Goal: Transaction & Acquisition: Purchase product/service

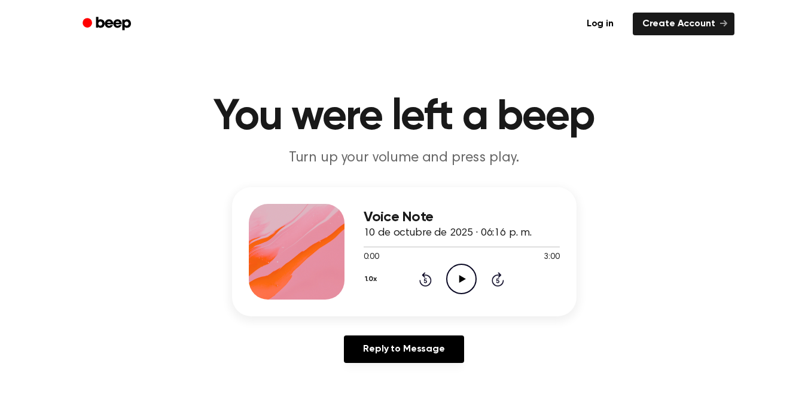
click at [463, 279] on icon at bounding box center [462, 279] width 7 height 8
click at [463, 279] on icon at bounding box center [461, 279] width 5 height 8
click at [463, 279] on icon at bounding box center [462, 279] width 7 height 8
click at [463, 279] on icon at bounding box center [461, 279] width 5 height 8
click at [463, 279] on icon at bounding box center [462, 279] width 7 height 8
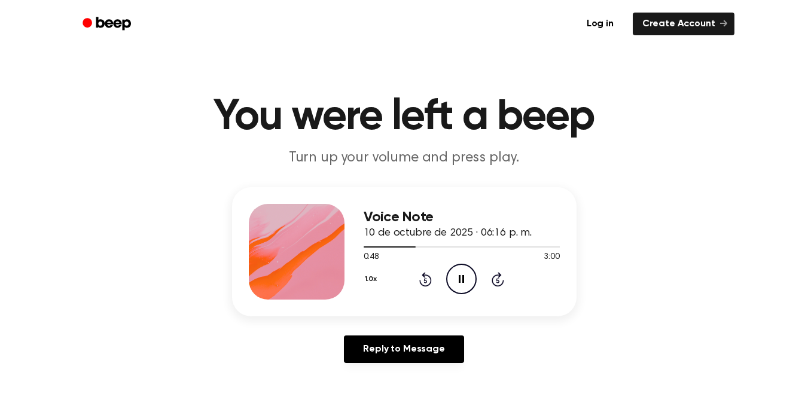
click at [466, 277] on icon "Pause Audio" at bounding box center [461, 279] width 30 height 30
click at [363, 246] on div at bounding box center [461, 247] width 196 height 10
click at [465, 285] on icon "Play Audio" at bounding box center [461, 279] width 30 height 30
click at [454, 286] on icon "Pause Audio" at bounding box center [461, 279] width 30 height 30
click at [363, 249] on div at bounding box center [461, 247] width 196 height 10
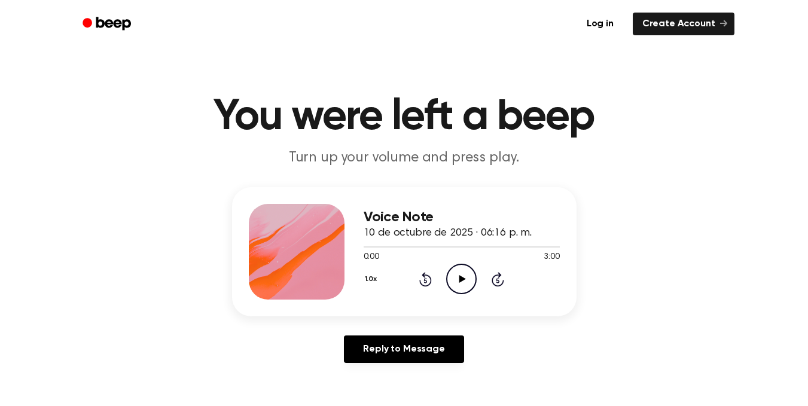
click at [454, 283] on icon "Play Audio" at bounding box center [461, 279] width 30 height 30
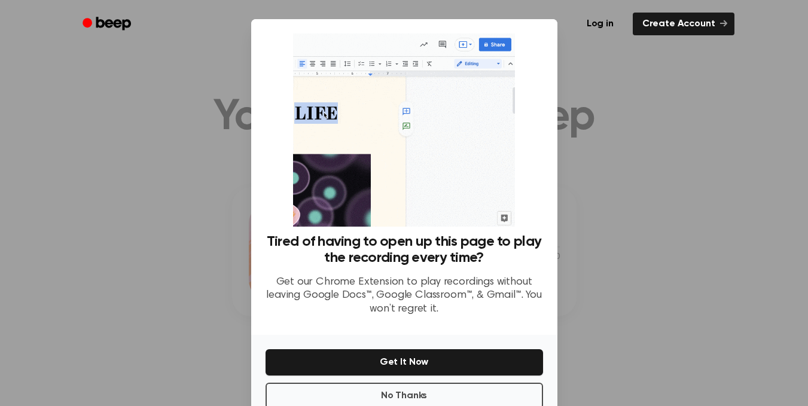
click at [641, 239] on div at bounding box center [404, 203] width 808 height 406
click at [201, 93] on div at bounding box center [404, 203] width 808 height 406
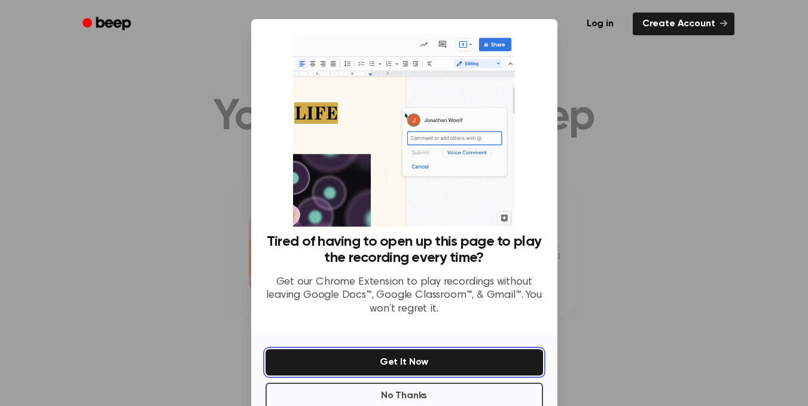
click at [475, 366] on button "Get It Now" at bounding box center [403, 362] width 277 height 26
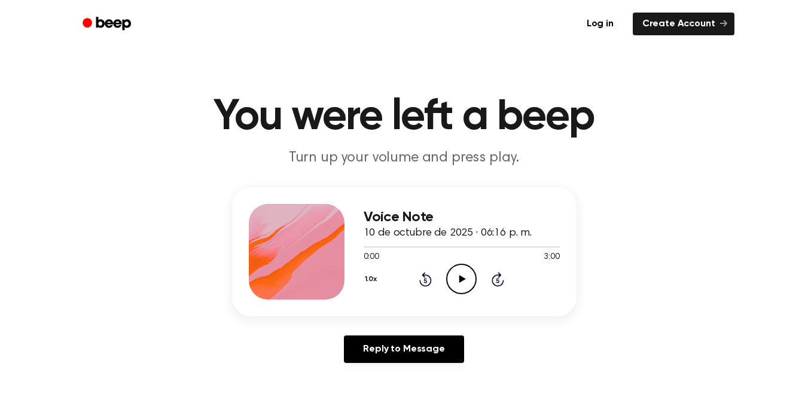
click at [459, 280] on icon "Play Audio" at bounding box center [461, 279] width 30 height 30
click at [461, 290] on icon "Pause Audio" at bounding box center [461, 279] width 30 height 30
click at [458, 286] on icon "Play Audio" at bounding box center [461, 279] width 30 height 30
